Goal: Task Accomplishment & Management: Complete application form

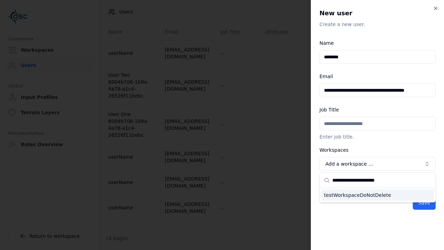
type input "**********"
click at [377, 195] on div "testWorkspaceDoNotDelete" at bounding box center [377, 194] width 113 height 11
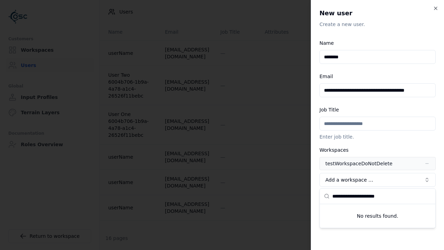
click at [333, 197] on span "Advanced" at bounding box center [338, 197] width 24 height 6
click at [0, 0] on button "Editor" at bounding box center [0, 0] width 0 height 0
